Goal: Download file/media

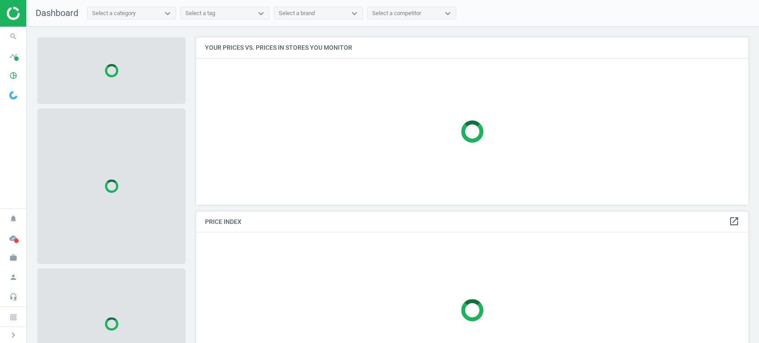
scroll to position [182, 560]
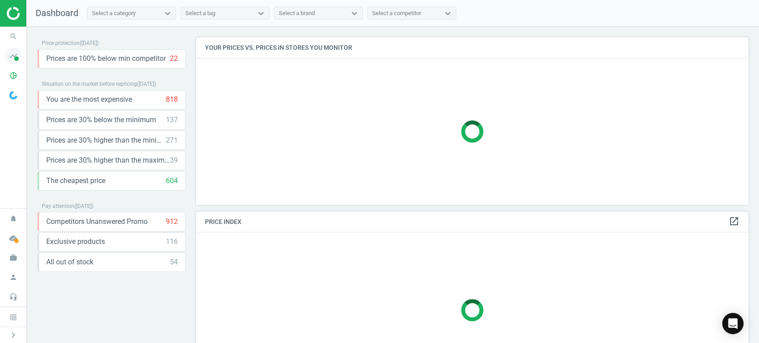
click at [16, 50] on icon "timeline" at bounding box center [13, 56] width 17 height 17
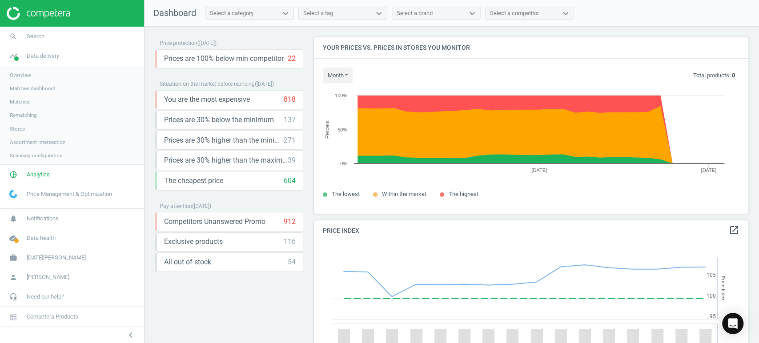
scroll to position [220, 442]
click at [35, 172] on span "Analytics" at bounding box center [38, 175] width 23 height 8
click at [28, 105] on span "Products" at bounding box center [20, 108] width 21 height 7
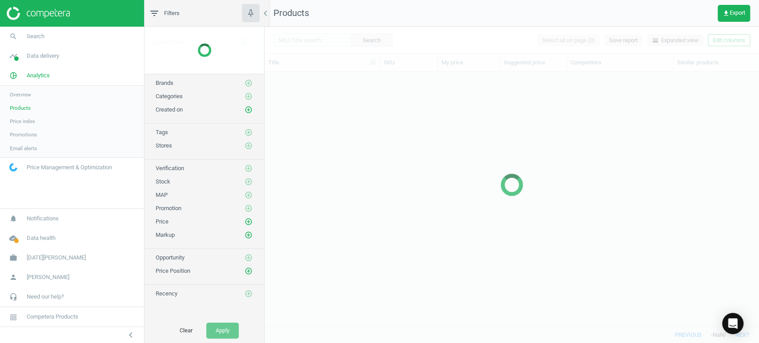
scroll to position [240, 487]
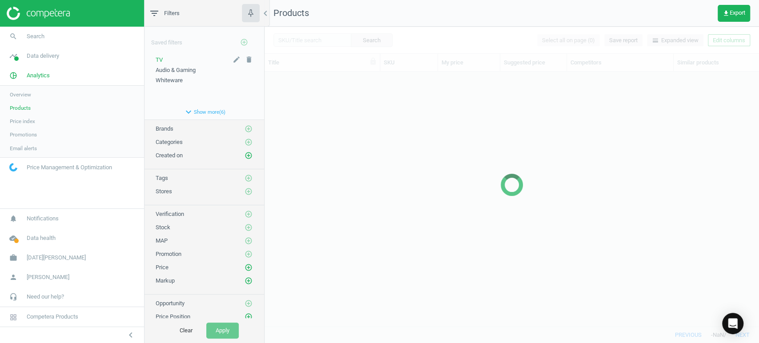
click at [163, 59] on div "TV" at bounding box center [204, 60] width 97 height 8
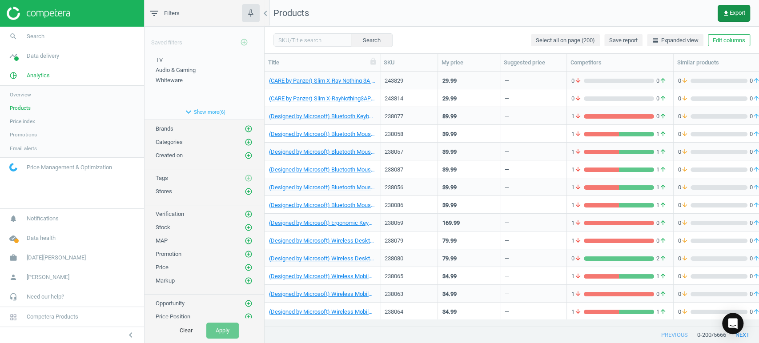
click at [739, 10] on span "get_app Export" at bounding box center [734, 13] width 23 height 7
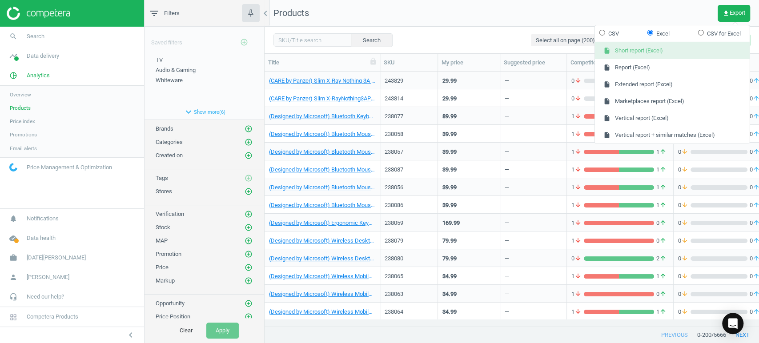
click at [641, 49] on button "insert_drive_file Short report (Excel)" at bounding box center [672, 50] width 155 height 17
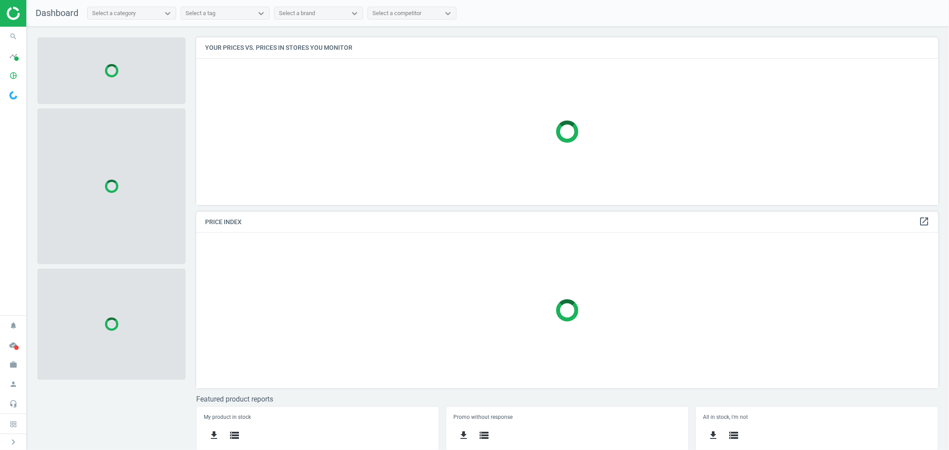
scroll to position [183, 750]
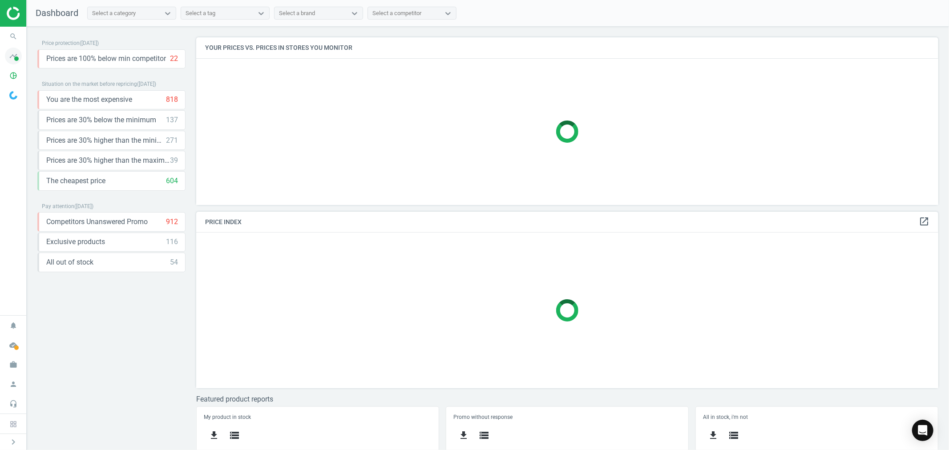
click at [16, 56] on span at bounding box center [16, 58] width 4 height 4
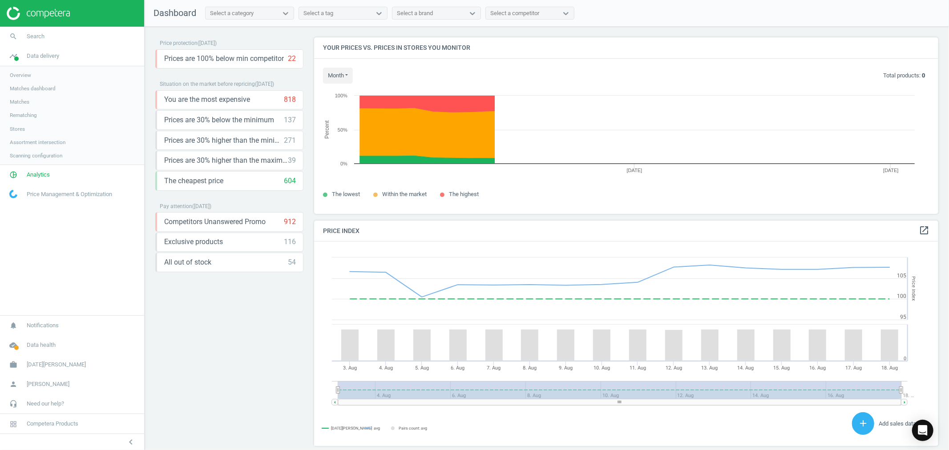
scroll to position [220, 633]
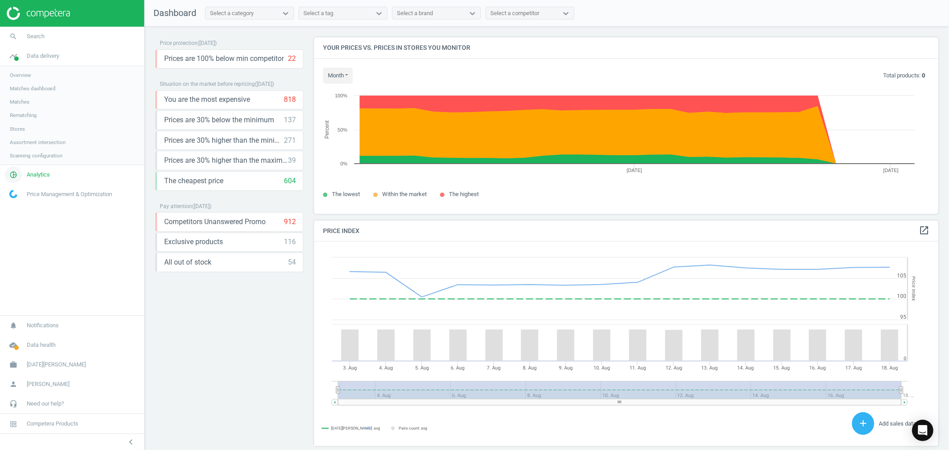
click at [42, 172] on span "Analytics" at bounding box center [38, 175] width 23 height 8
click at [24, 105] on span "Products" at bounding box center [20, 108] width 21 height 7
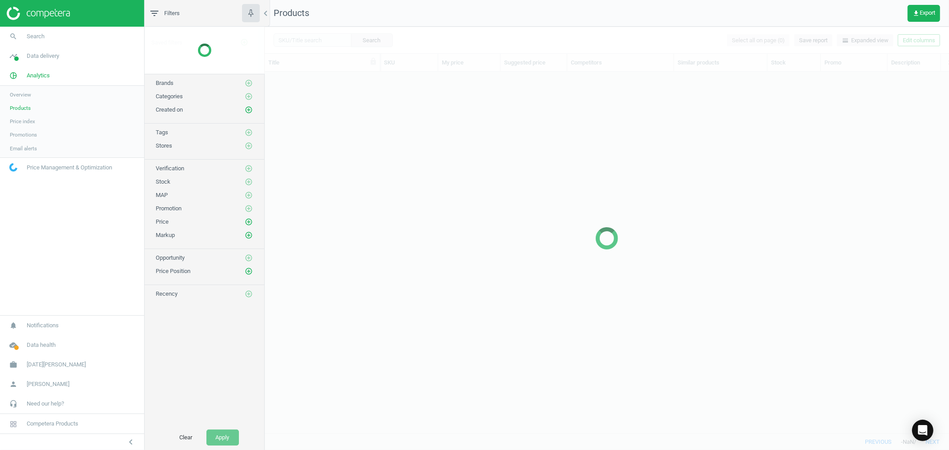
scroll to position [346, 677]
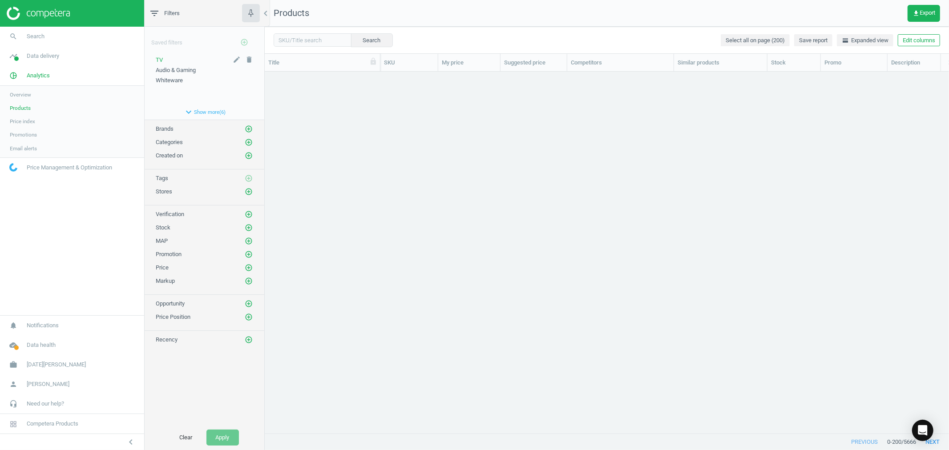
click at [160, 56] on span "TV" at bounding box center [159, 59] width 7 height 7
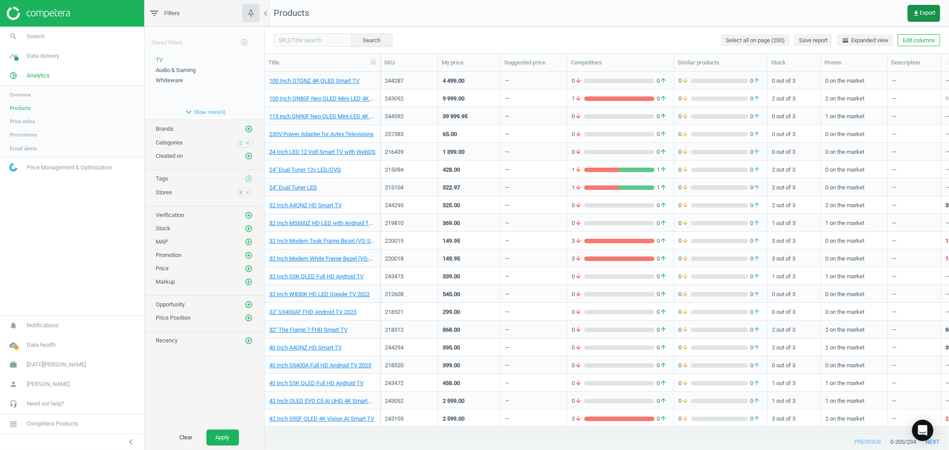
click at [922, 11] on span "get_app Export" at bounding box center [923, 13] width 23 height 7
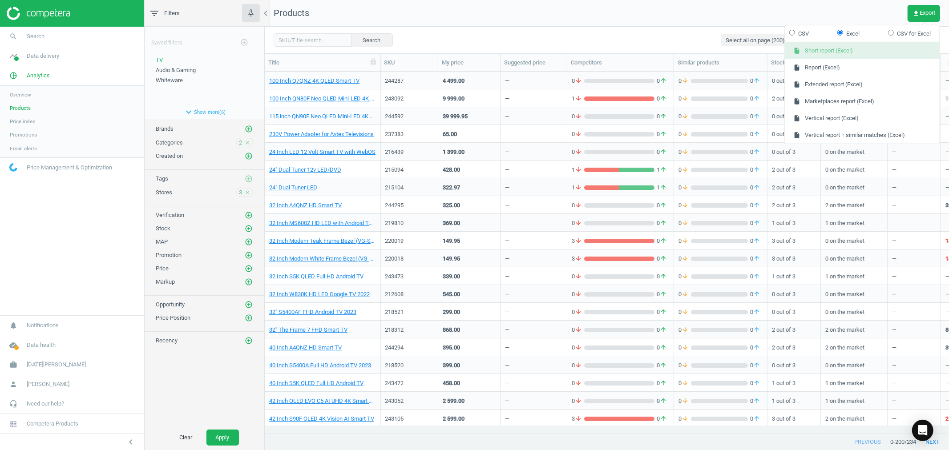
click at [846, 51] on button "insert_drive_file Short report (Excel)" at bounding box center [862, 50] width 155 height 17
click at [103, 239] on nav "search Search timeline Data delivery Overview Matches dashboard Matches Rematch…" at bounding box center [72, 171] width 144 height 289
